Goal: Check status

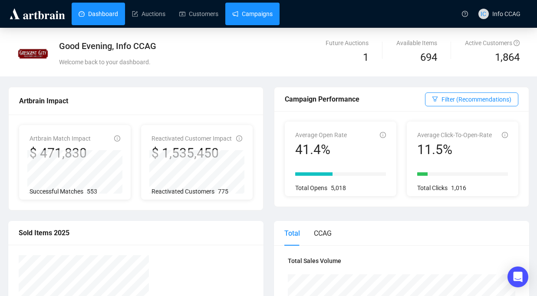
click at [257, 13] on link "Campaigns" at bounding box center [252, 14] width 40 height 23
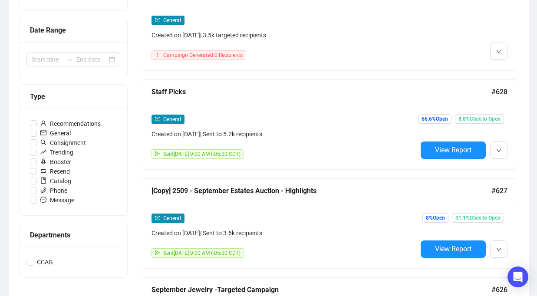
scroll to position [179, 0]
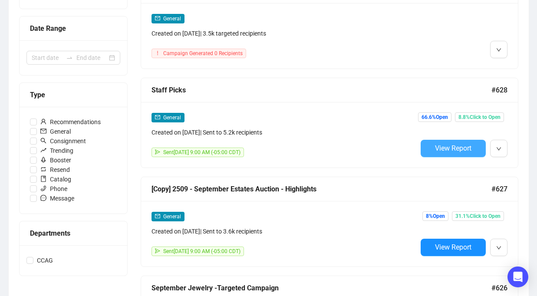
click at [435, 152] on button "View Report" at bounding box center [452, 148] width 65 height 17
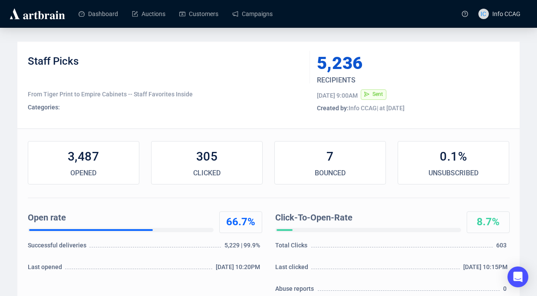
click at [445, 155] on div "0.1%" at bounding box center [453, 156] width 111 height 17
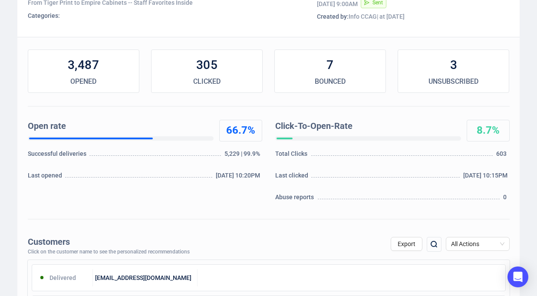
scroll to position [180, 0]
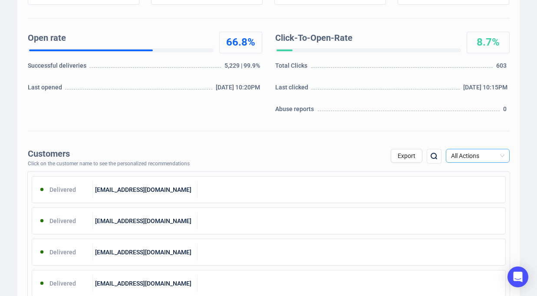
click at [474, 157] on span "All Actions" at bounding box center [477, 155] width 53 height 13
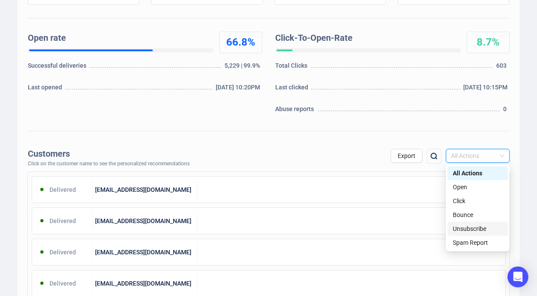
click at [463, 227] on div "Unsubscribe" at bounding box center [477, 229] width 50 height 10
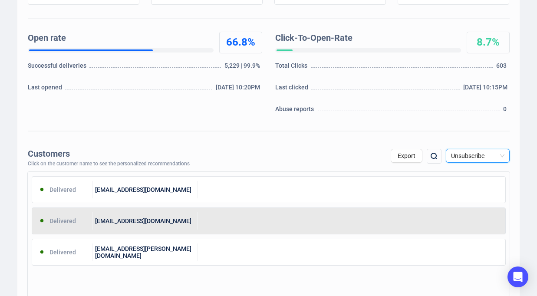
click at [282, 220] on div at bounding box center [351, 220] width 308 height 17
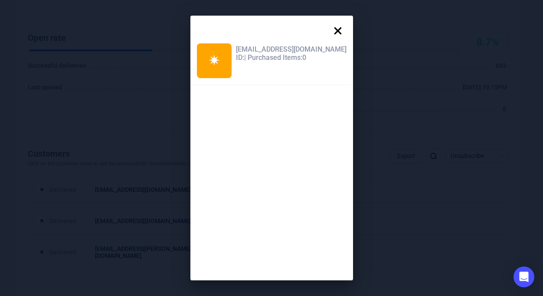
click at [329, 29] on icon at bounding box center [337, 30] width 17 height 17
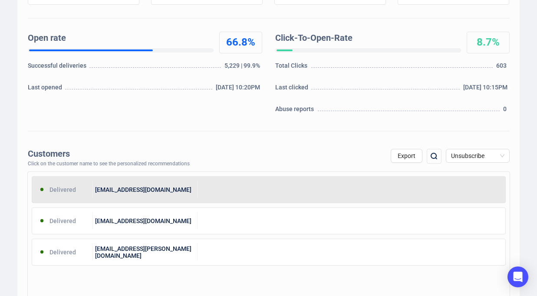
click at [190, 198] on div "Delivered [EMAIL_ADDRESS][DOMAIN_NAME]" at bounding box center [269, 189] width 474 height 27
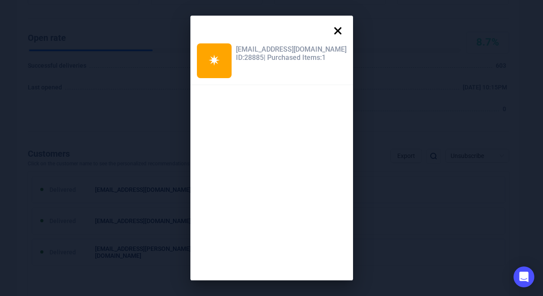
click at [332, 30] on icon at bounding box center [337, 30] width 17 height 17
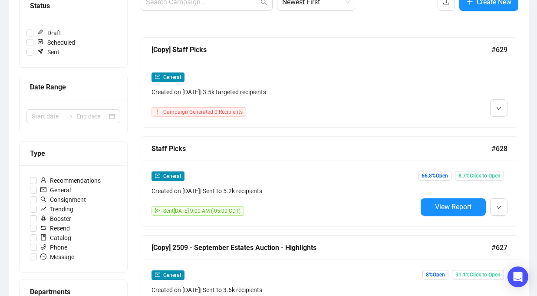
scroll to position [220, 0]
